Goal: Navigation & Orientation: Find specific page/section

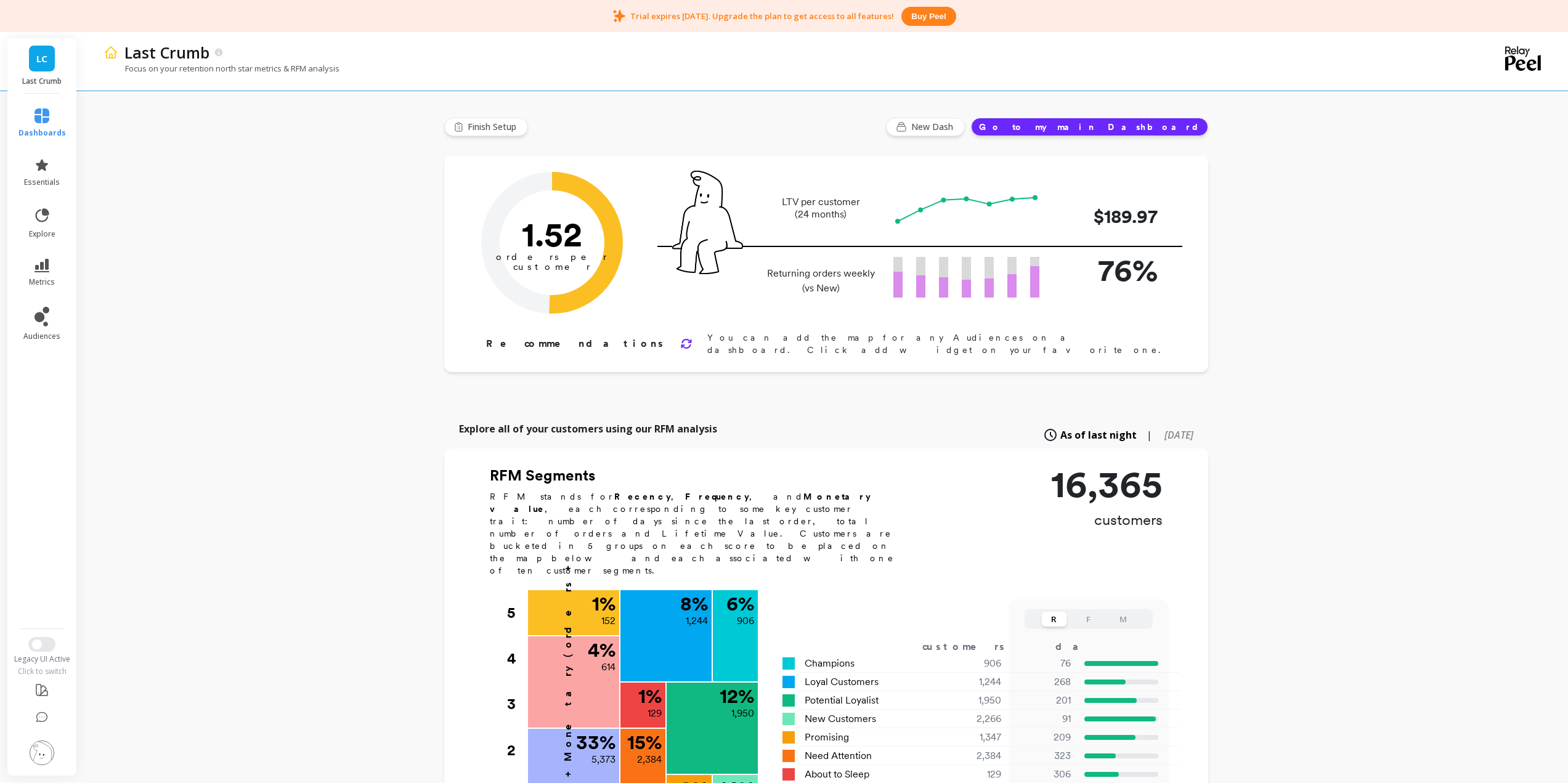
scroll to position [185, 0]
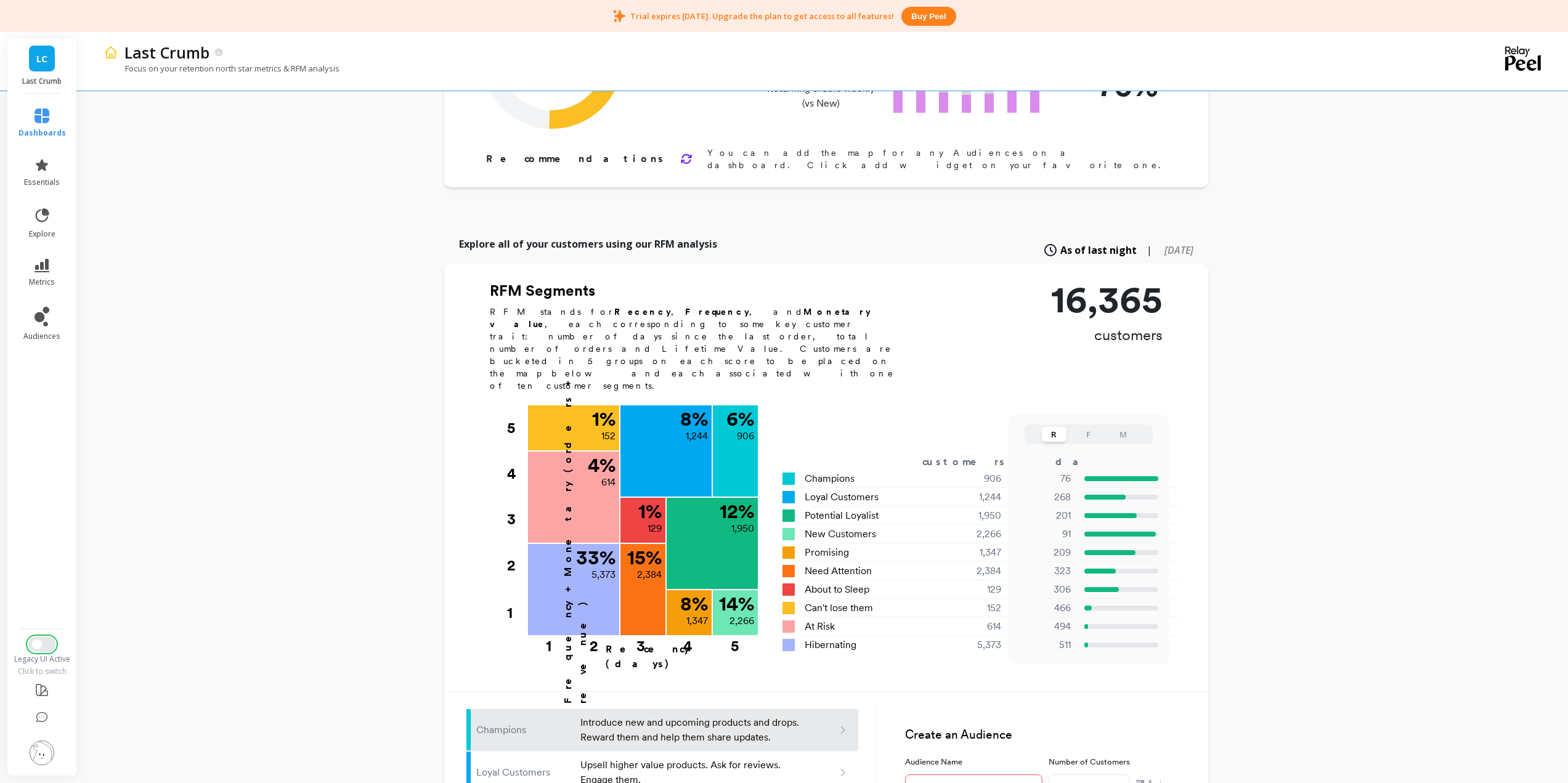
click at [47, 645] on button "Switch to New UI" at bounding box center [42, 644] width 27 height 15
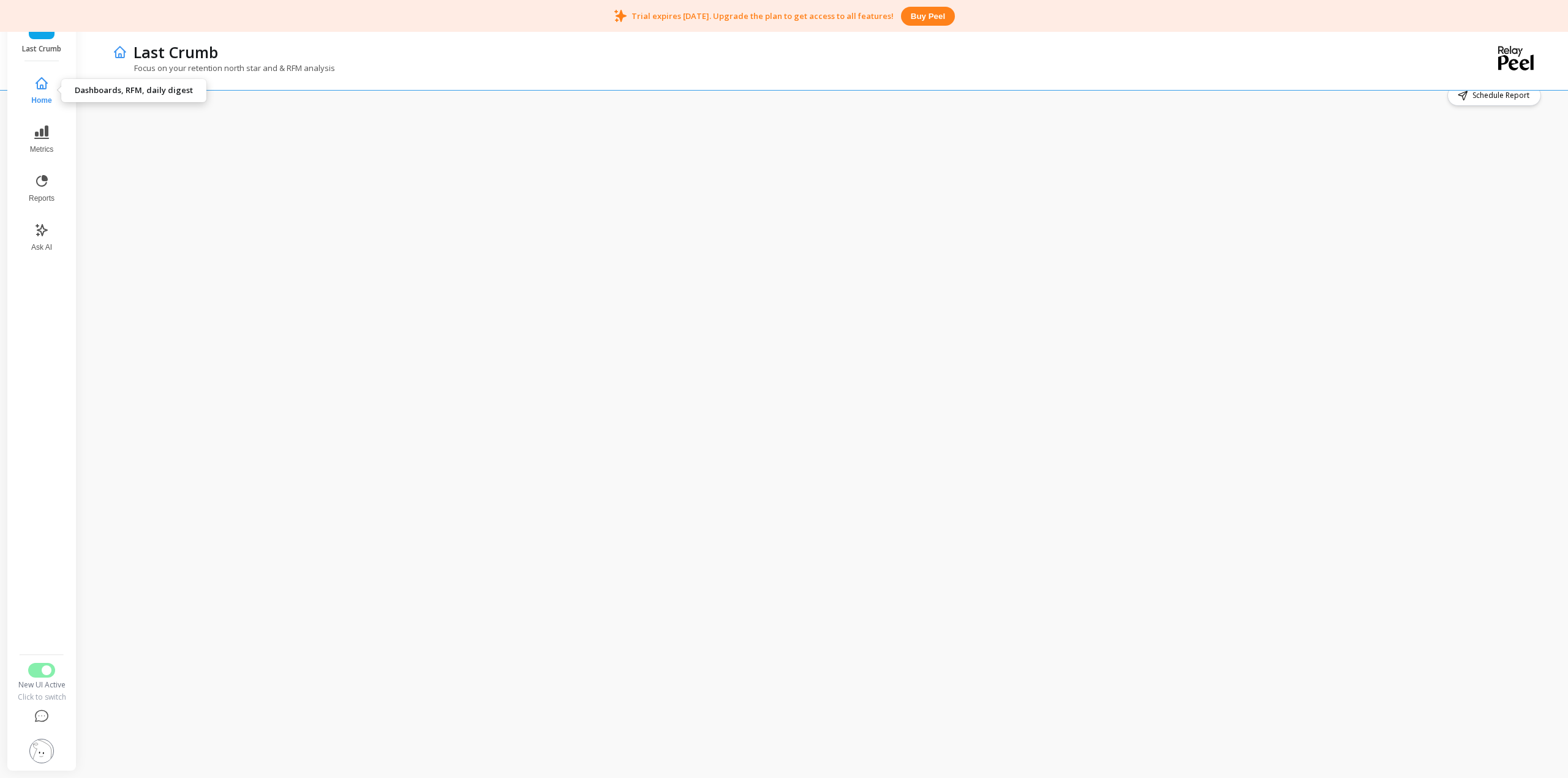
click at [43, 90] on button "Home" at bounding box center [41, 90] width 41 height 44
click at [38, 126] on icon at bounding box center [41, 132] width 15 height 15
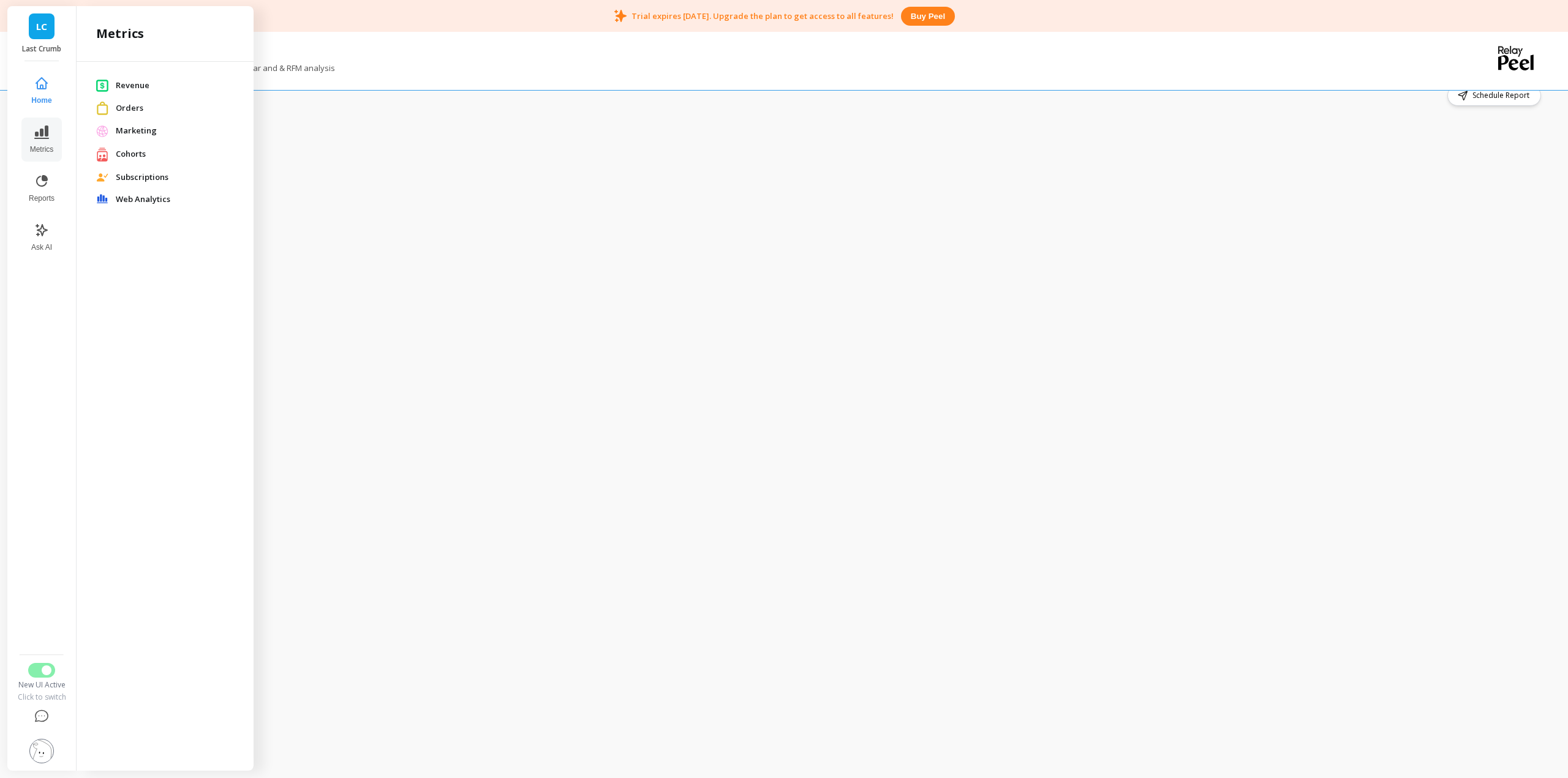
click at [48, 78] on icon at bounding box center [41, 83] width 15 height 15
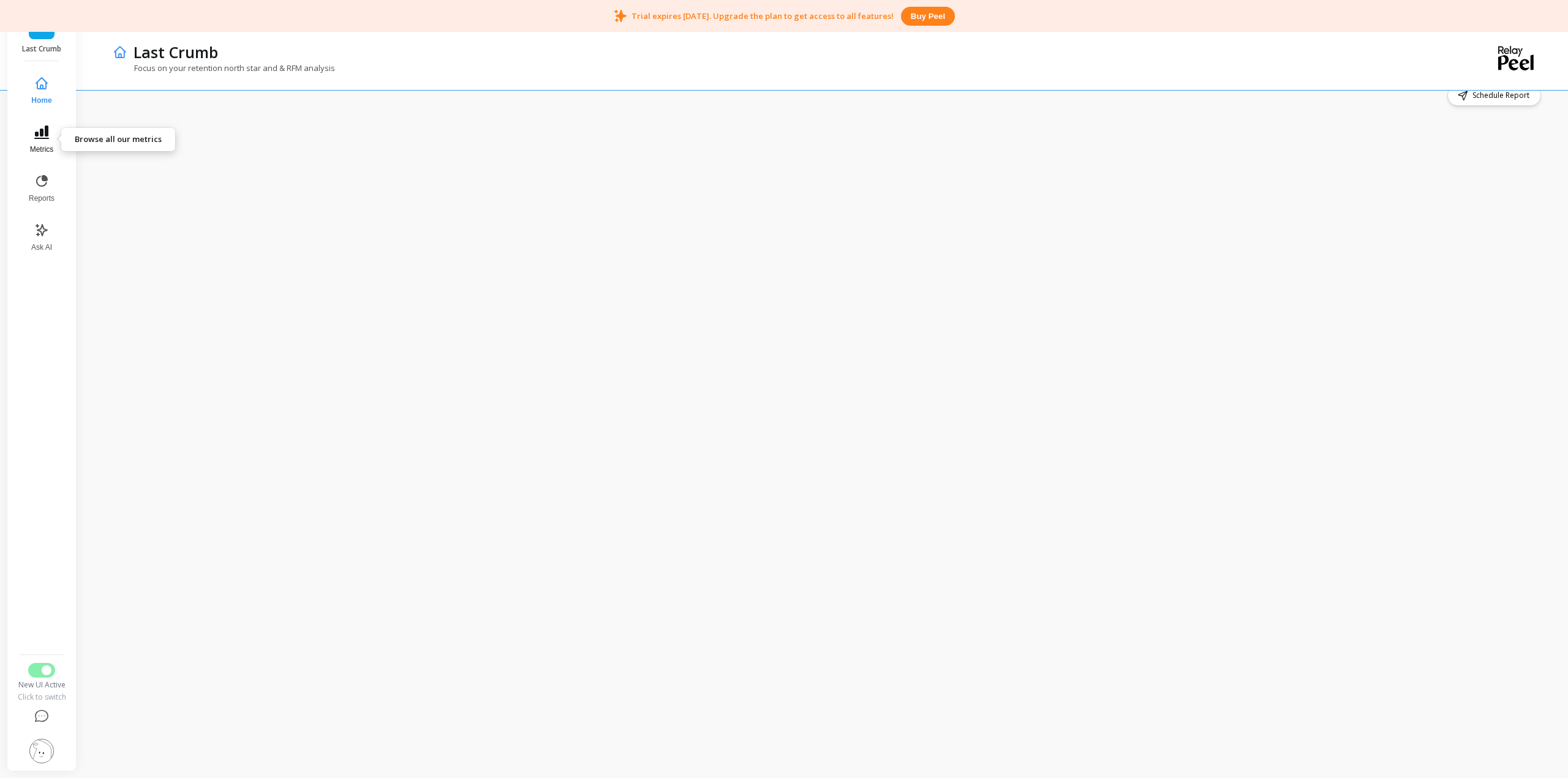
click at [48, 135] on icon at bounding box center [41, 132] width 15 height 14
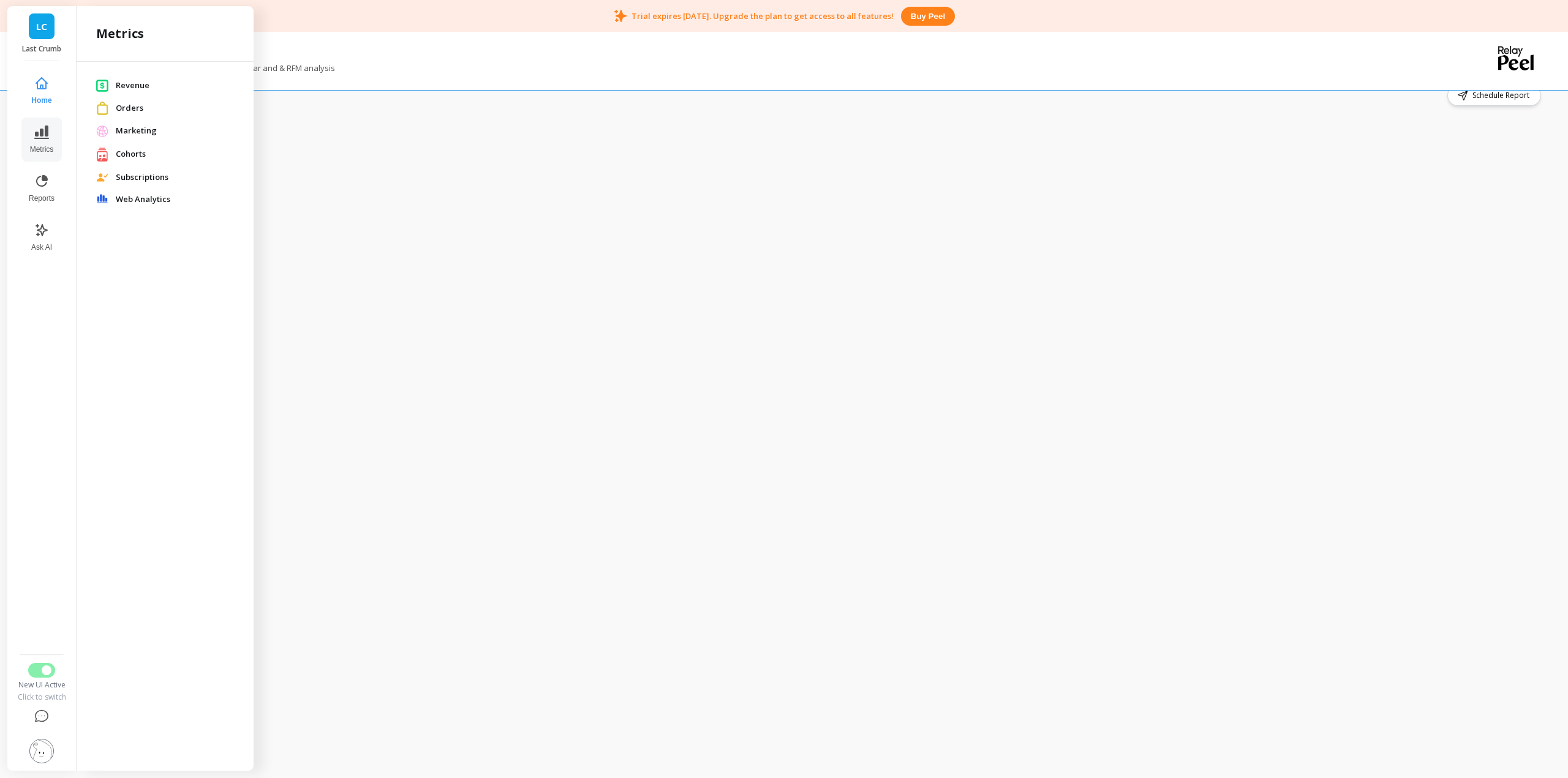
click at [132, 110] on span "Orders" at bounding box center [175, 108] width 118 height 12
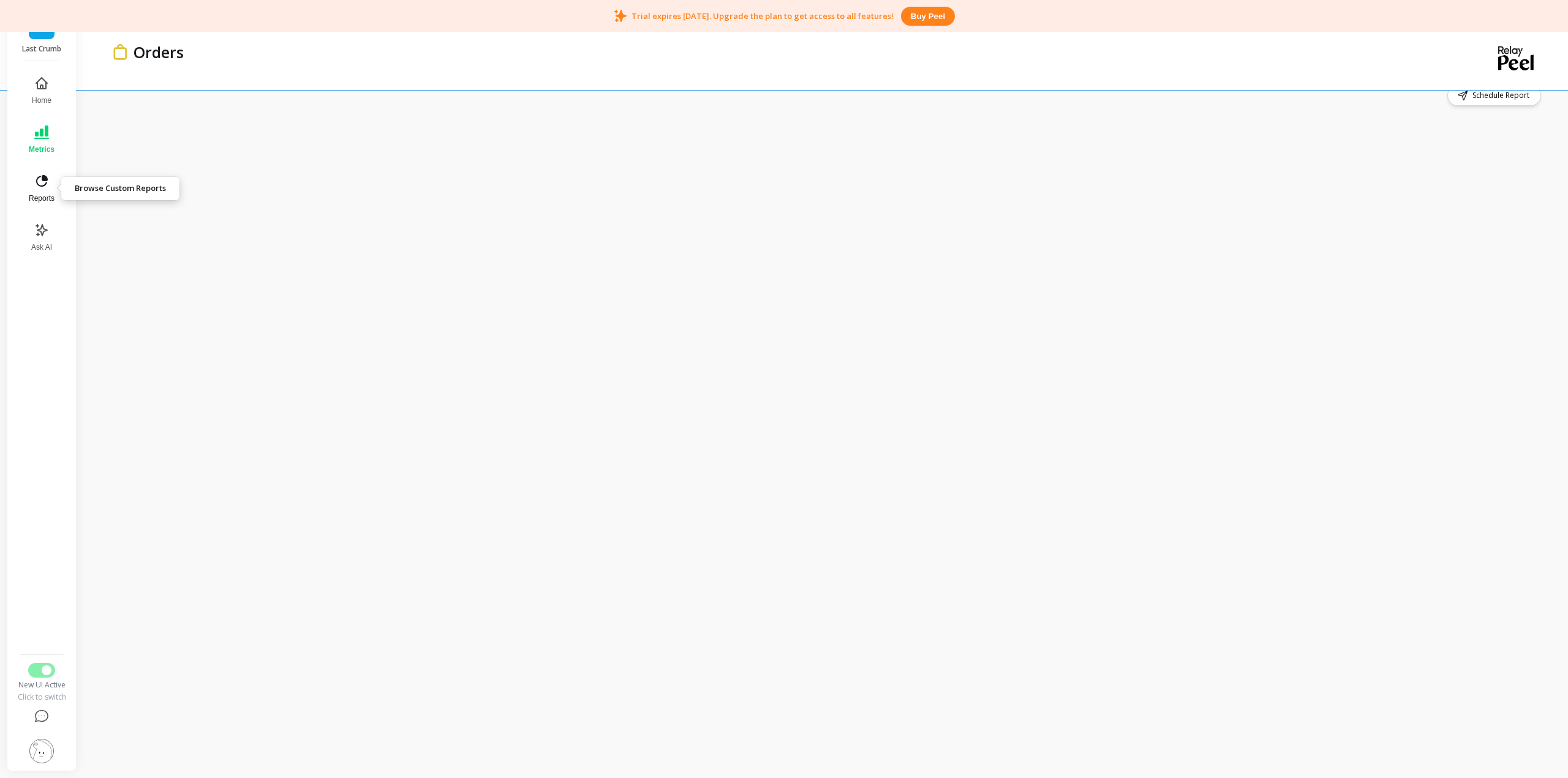
click at [38, 181] on icon at bounding box center [41, 181] width 15 height 15
click at [53, 142] on button "Metrics" at bounding box center [41, 140] width 42 height 44
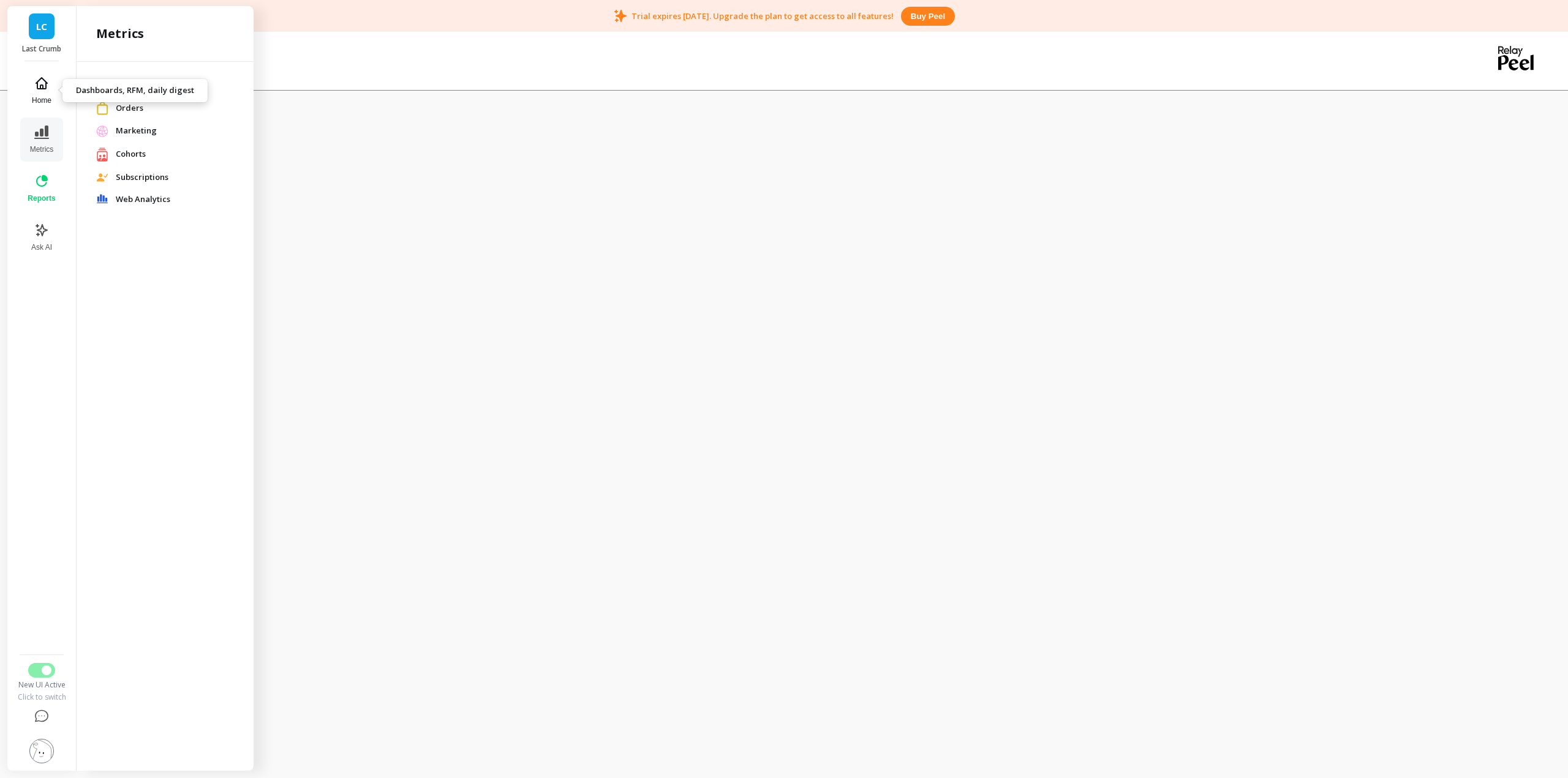
click at [53, 81] on button "Home" at bounding box center [41, 90] width 42 height 44
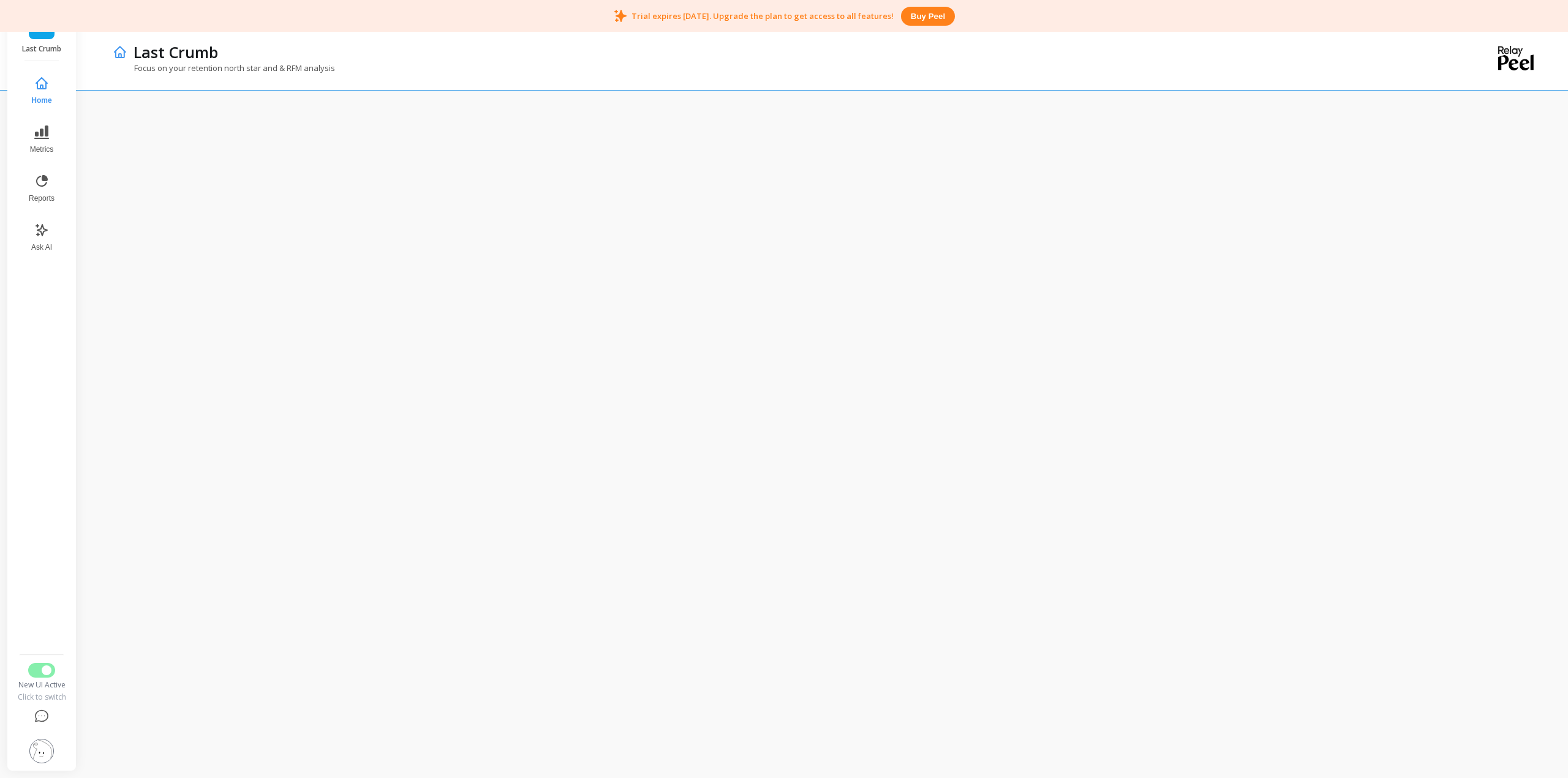
click at [41, 40] on div "LC Last Crumb" at bounding box center [41, 33] width 68 height 55
click at [51, 33] on link "LC" at bounding box center [41, 26] width 26 height 26
click at [51, 668] on span "Switch to Legacy UI" at bounding box center [46, 671] width 10 height 10
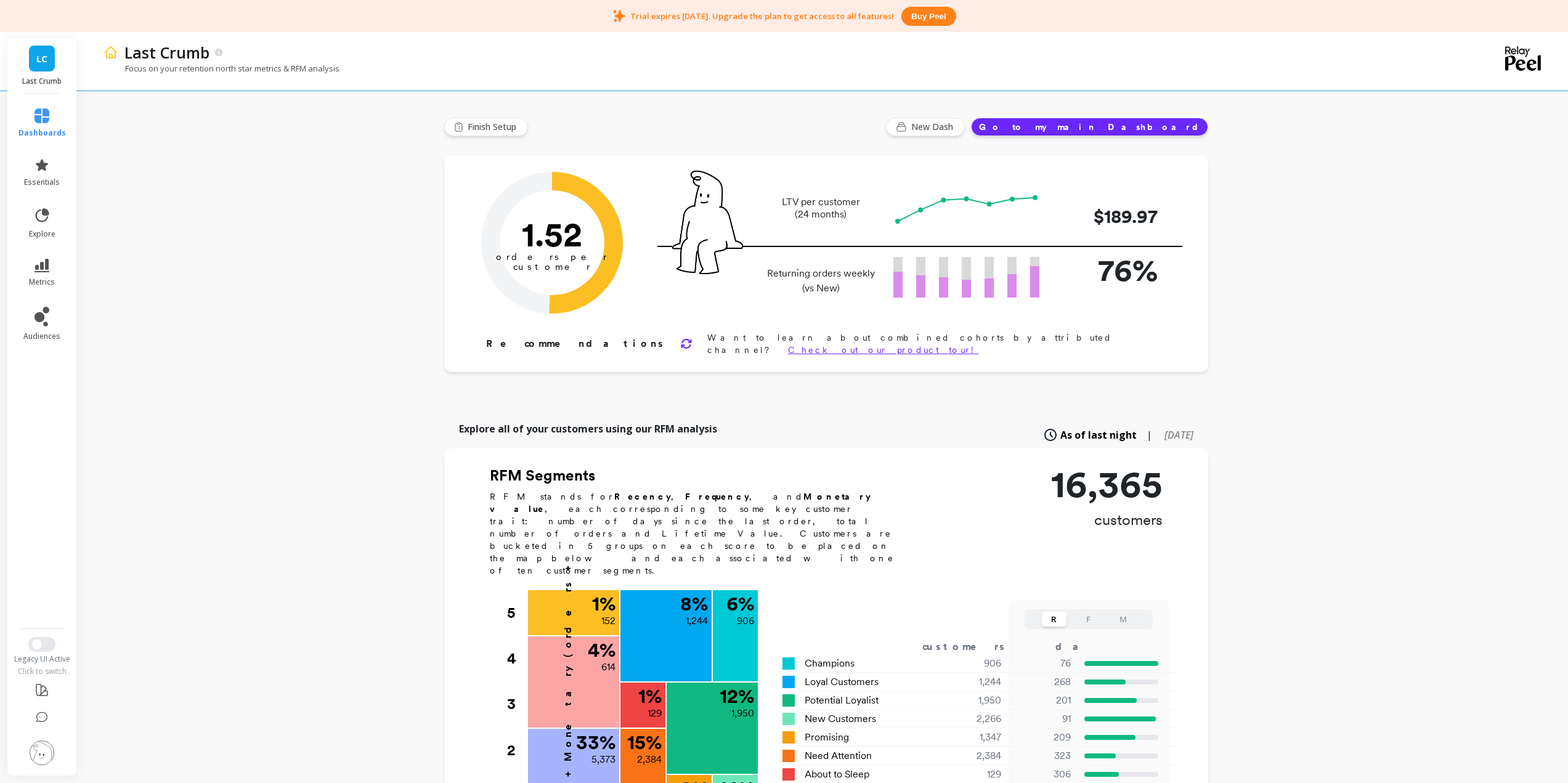
click at [680, 342] on icon at bounding box center [686, 343] width 12 height 12
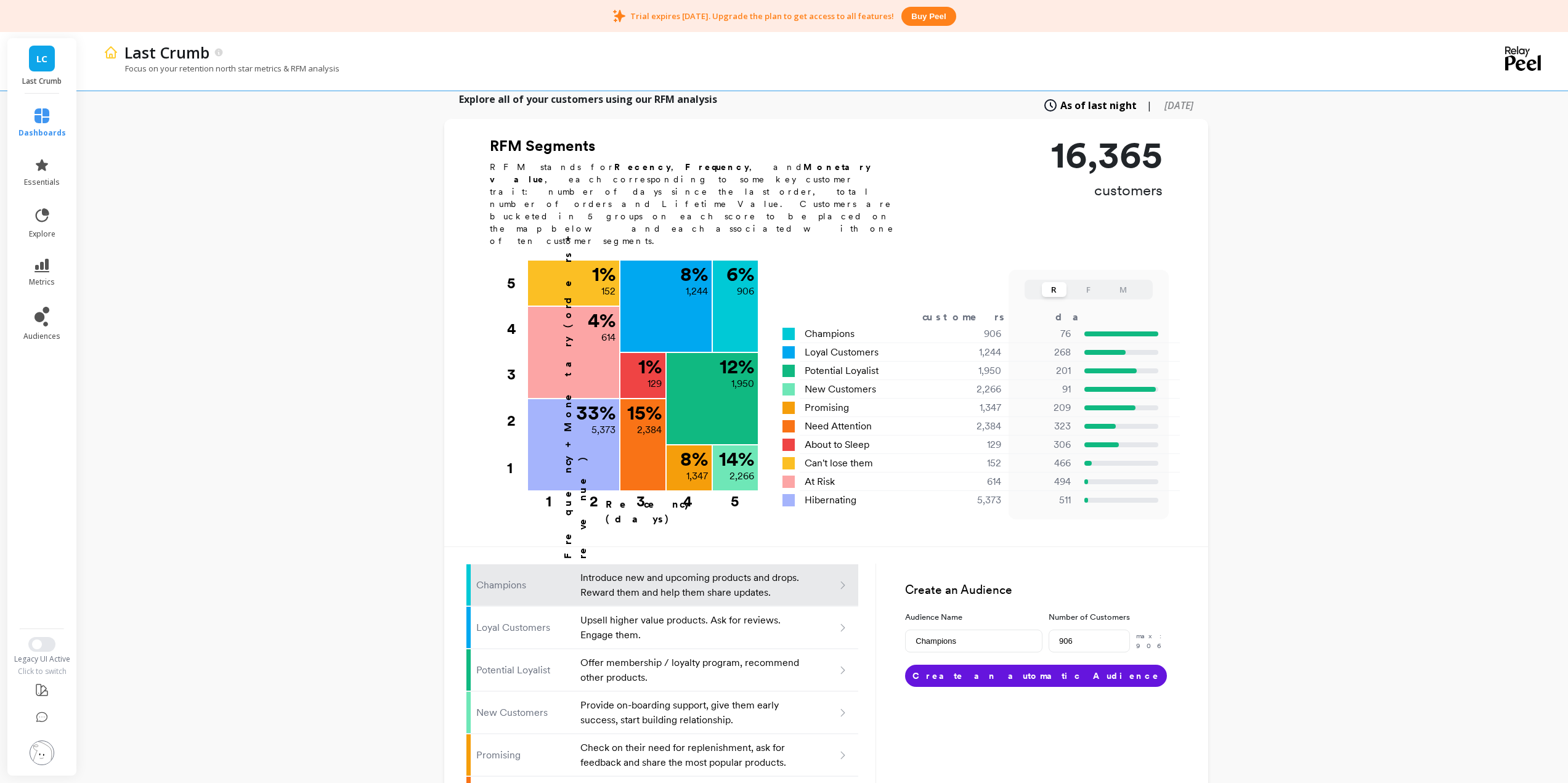
scroll to position [224, 0]
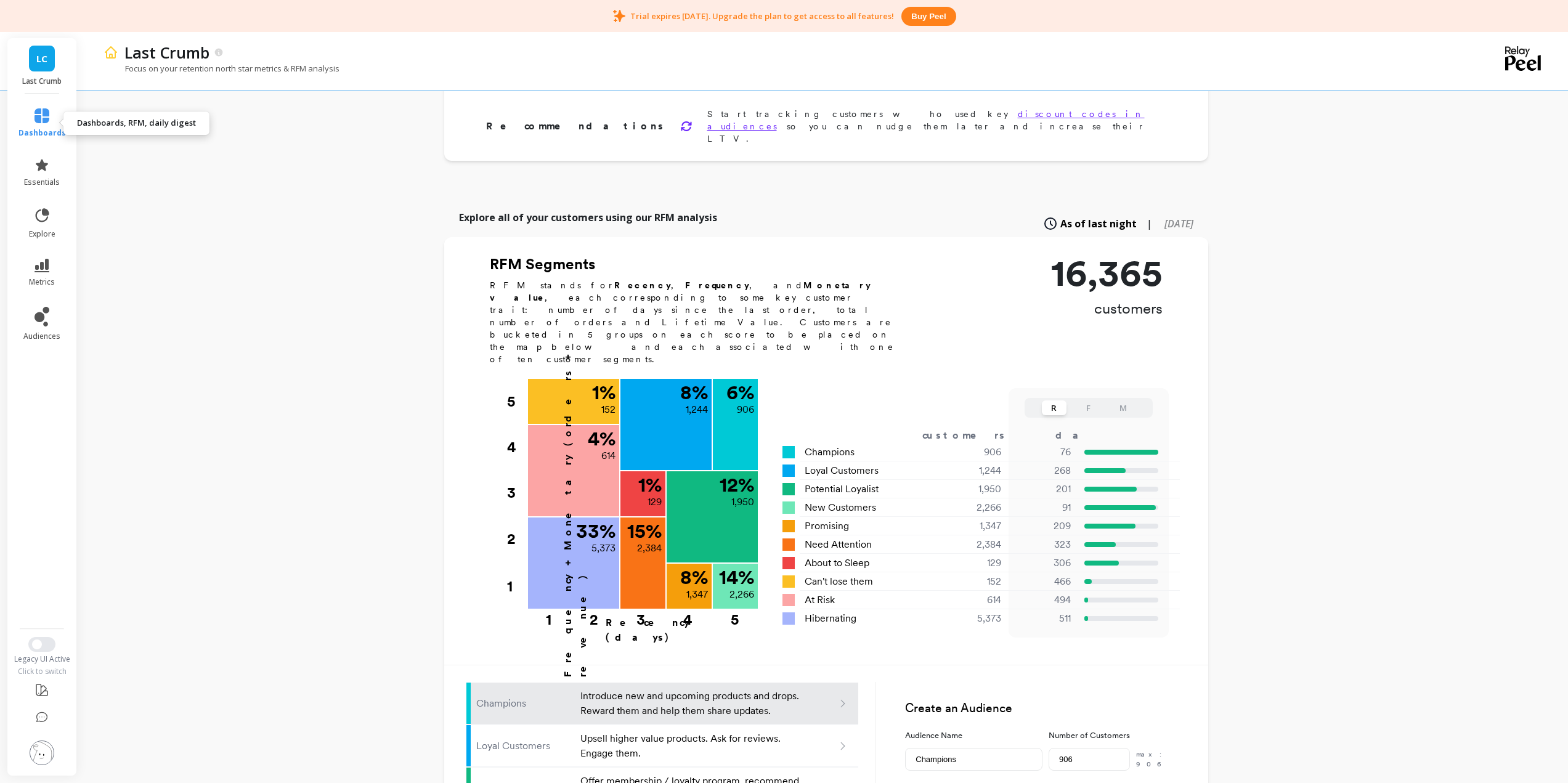
click at [48, 115] on icon at bounding box center [42, 115] width 15 height 15
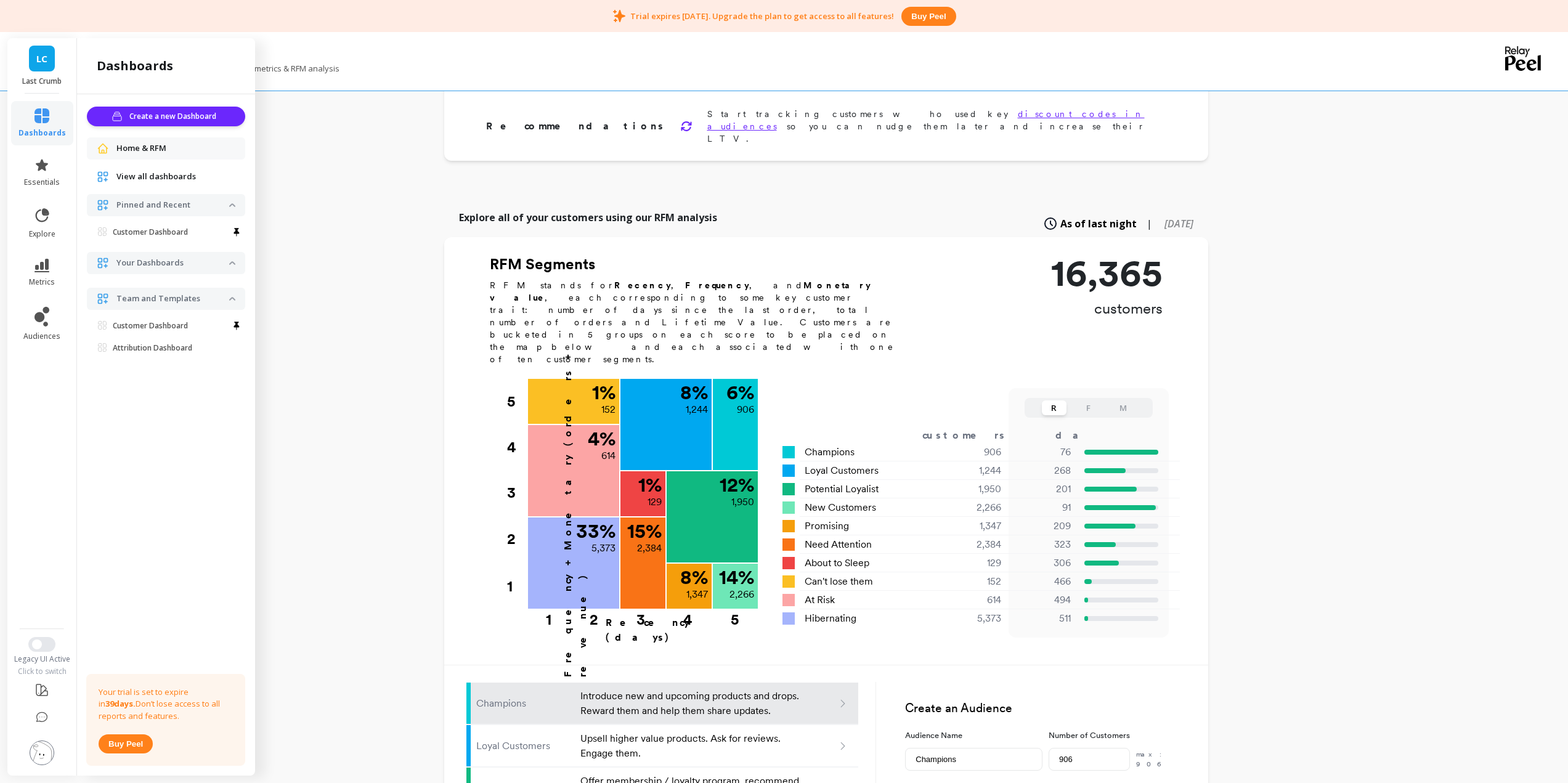
click at [291, 434] on div "Last Crumb Focus on your retention north star metrics & RFM analysis Finish Set…" at bounding box center [826, 463] width 1484 height 1374
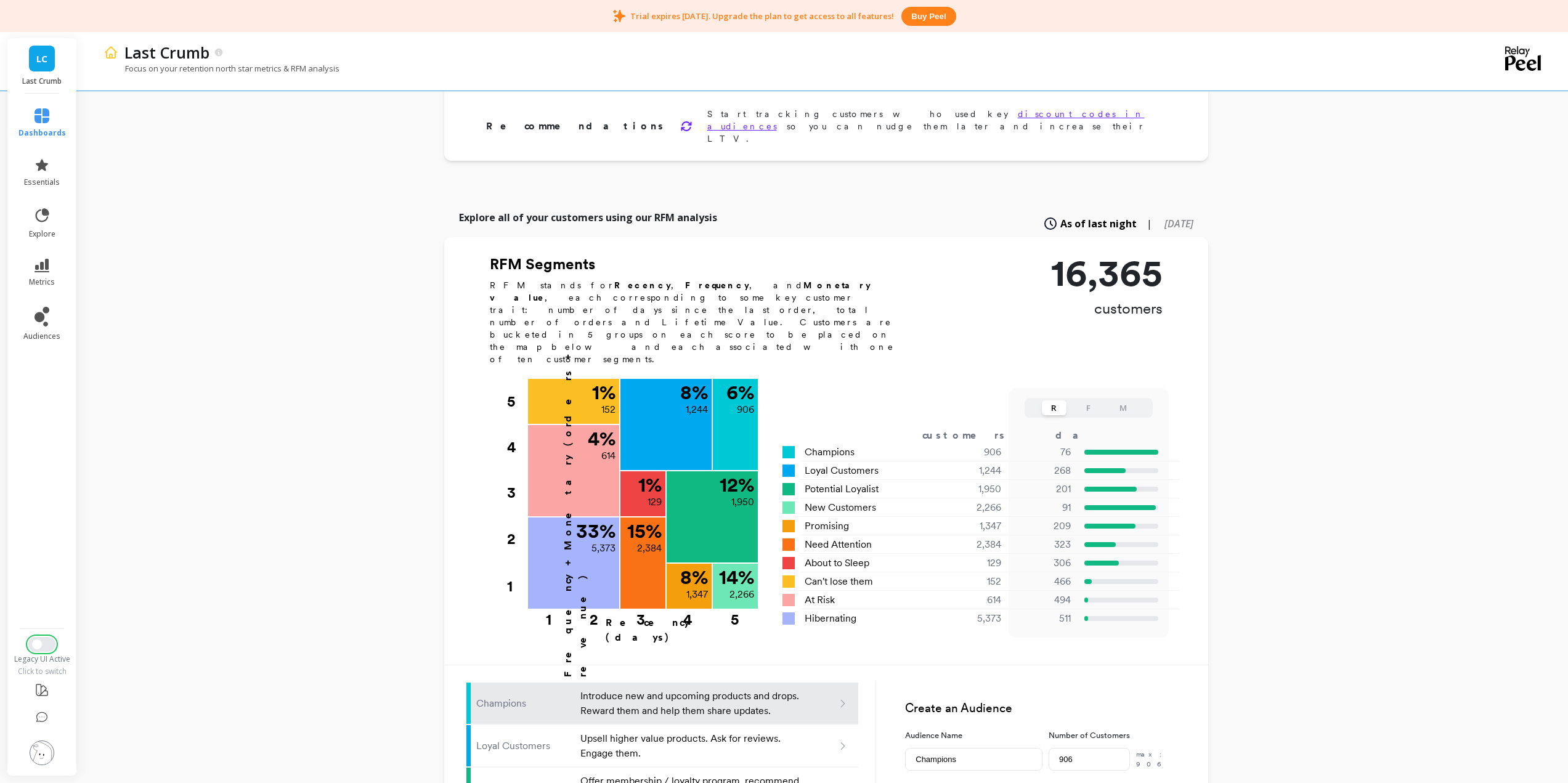
click at [47, 644] on button "Switch to New UI" at bounding box center [42, 644] width 27 height 15
